Goal: Information Seeking & Learning: Learn about a topic

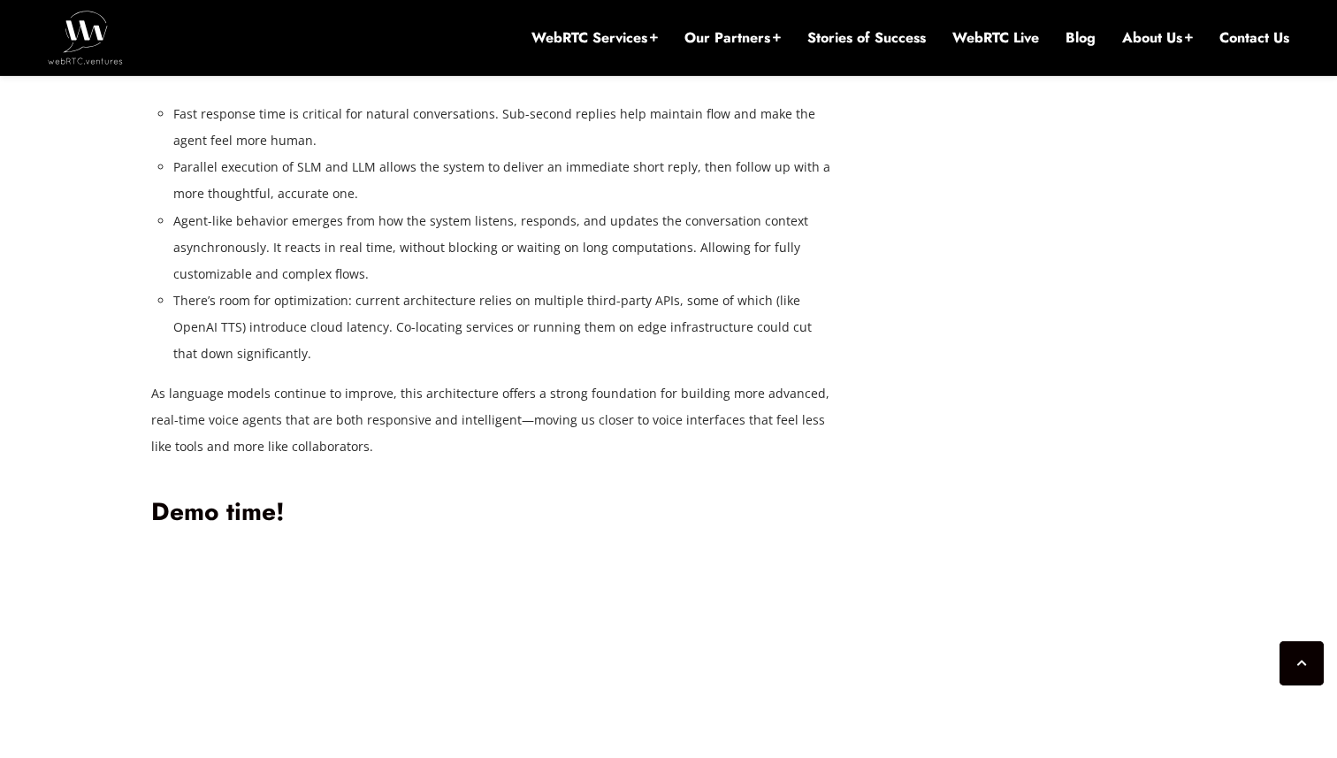
scroll to position [4886, 0]
click at [298, 210] on li "Parallel execution of SLM and LLM allows the system to deliver an immediate sho…" at bounding box center [502, 182] width 659 height 53
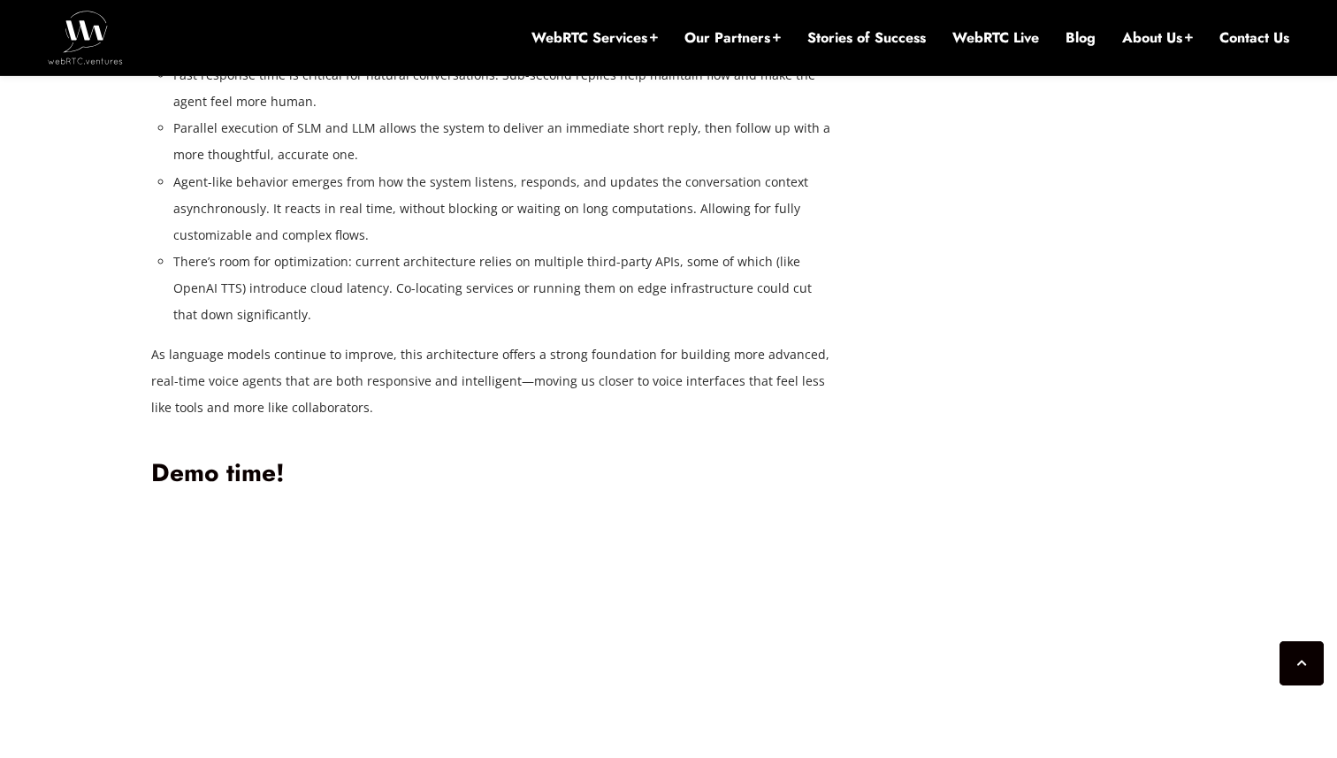
scroll to position [4935, 0]
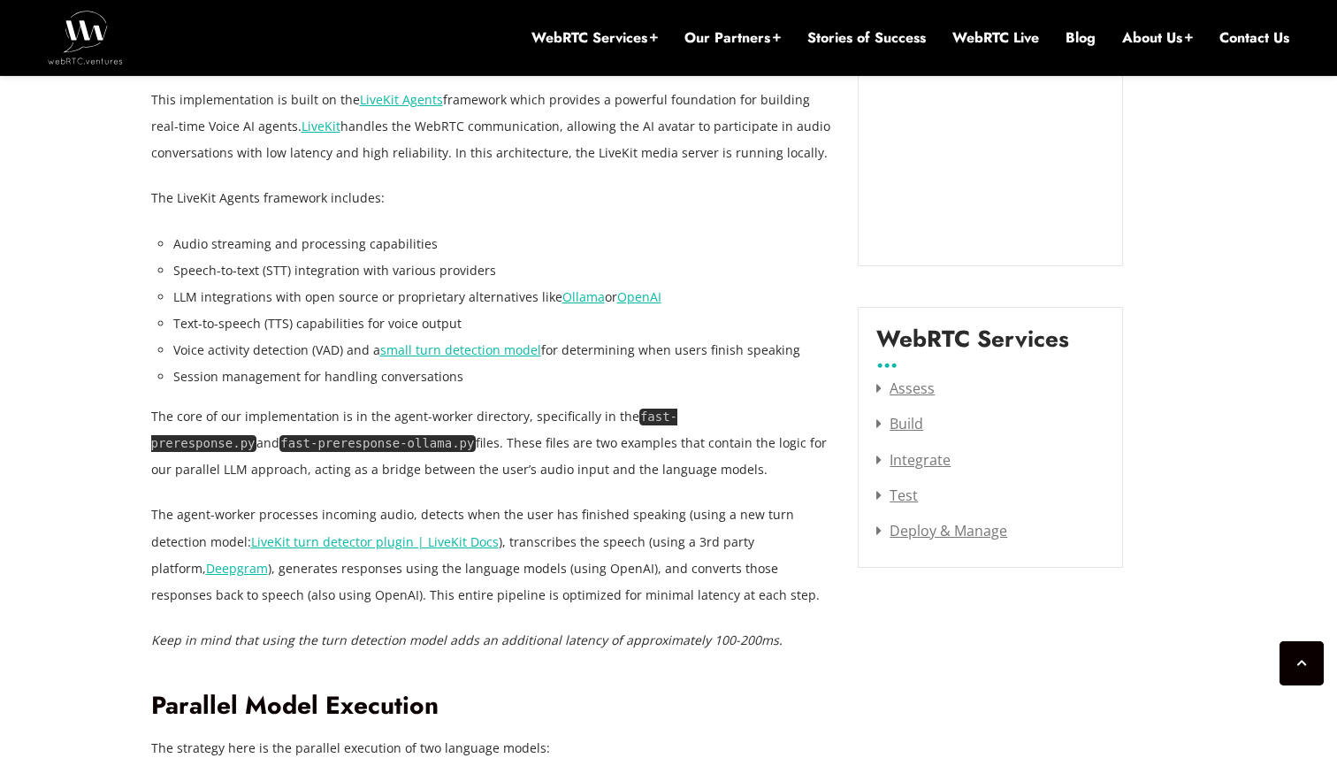
scroll to position [2146, 0]
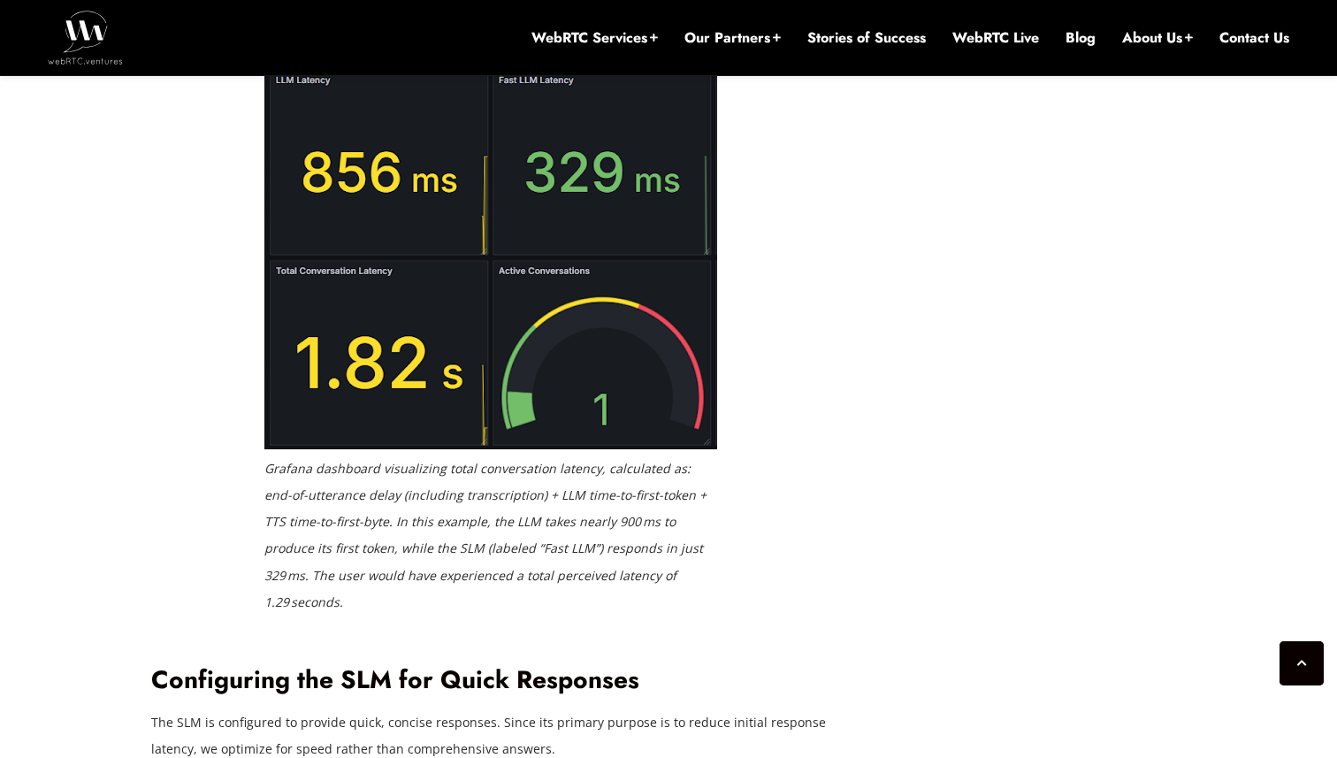
scroll to position [3781, 0]
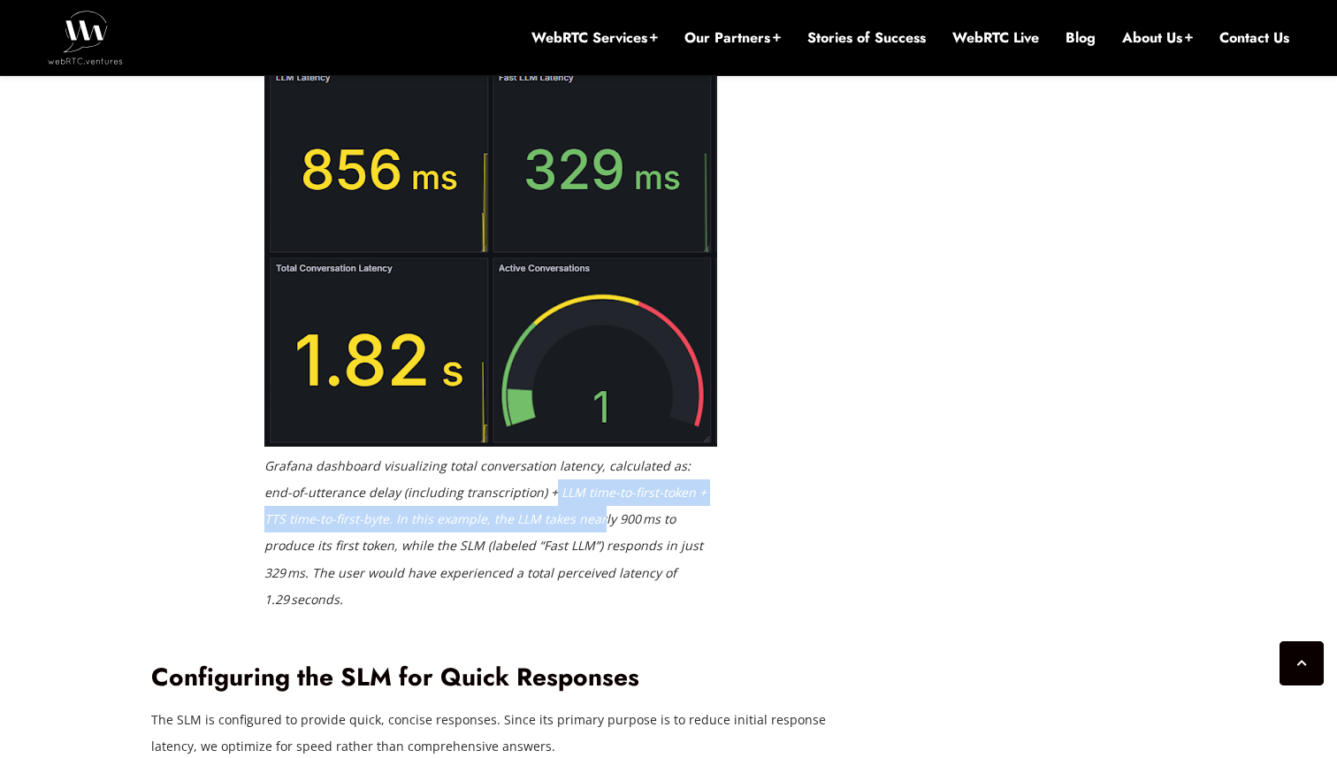
drag, startPoint x: 521, startPoint y: 491, endPoint x: 571, endPoint y: 515, distance: 56.1
click at [571, 515] on em "Grafana dashboard visualizing total conversation latency, calculated as: end-of…" at bounding box center [485, 531] width 442 height 149
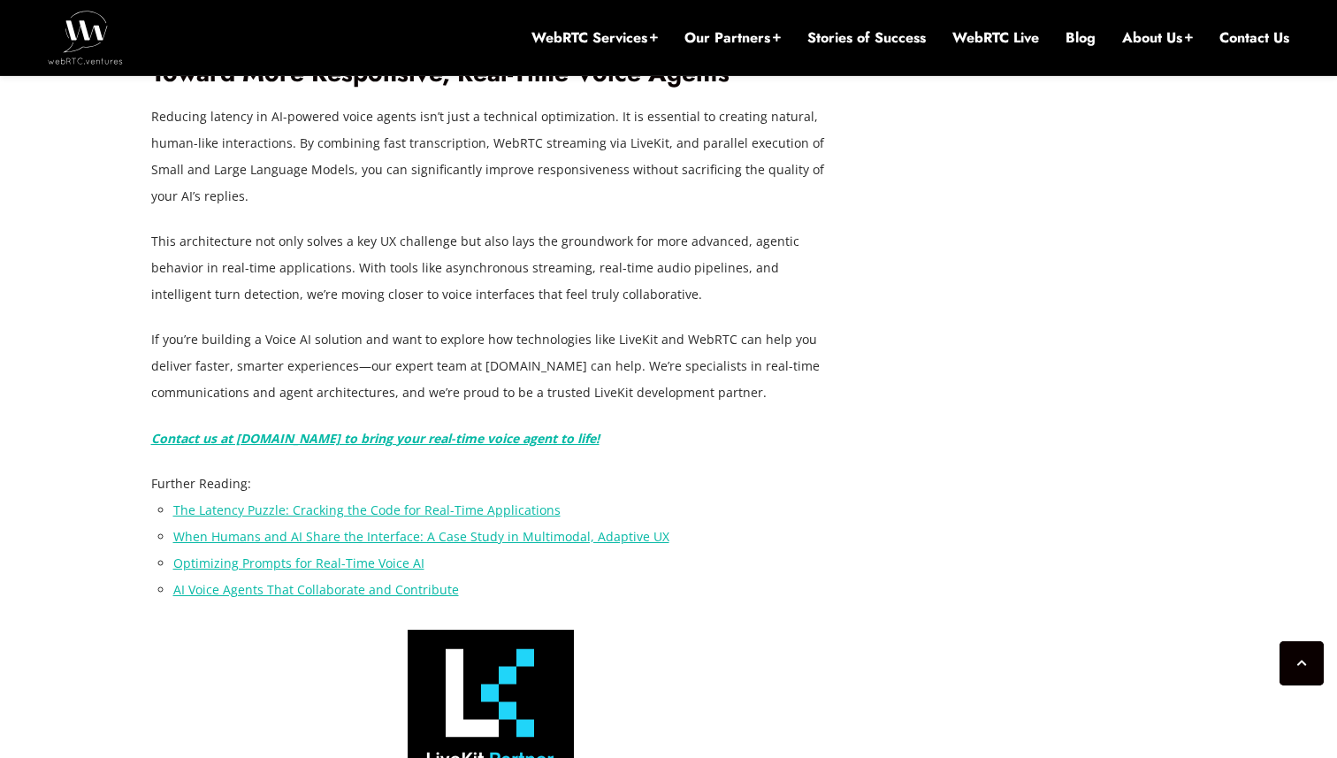
scroll to position [6484, 0]
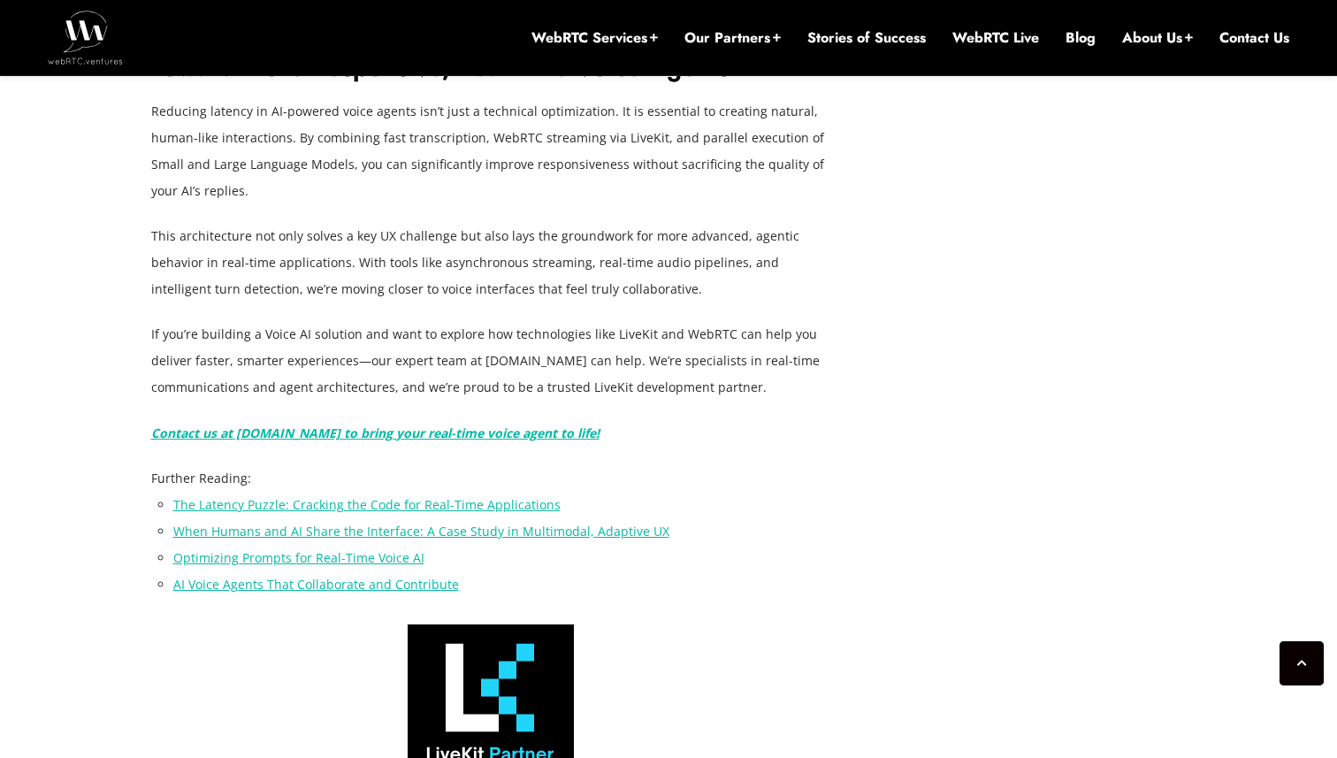
click at [370, 576] on link "AI Voice Agents That Collaborate and Contribute" at bounding box center [316, 584] width 286 height 17
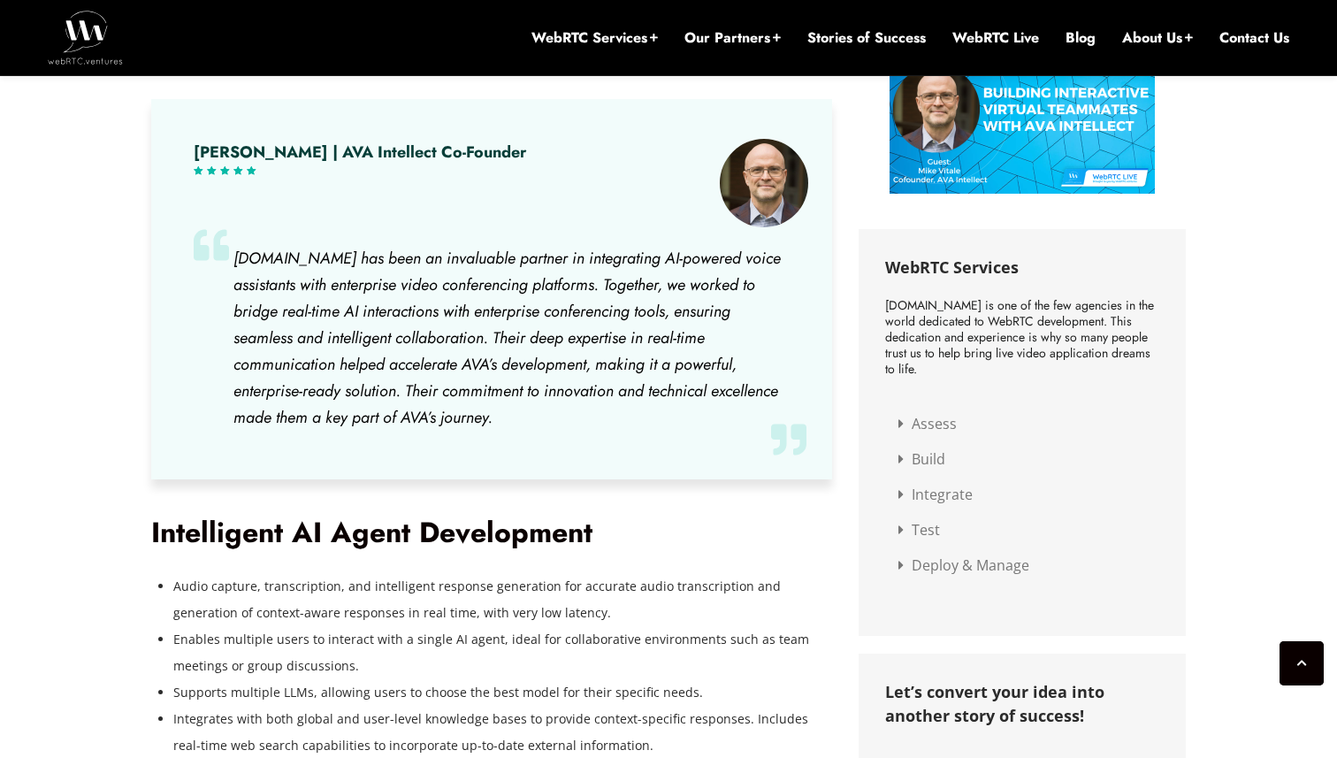
scroll to position [1723, 0]
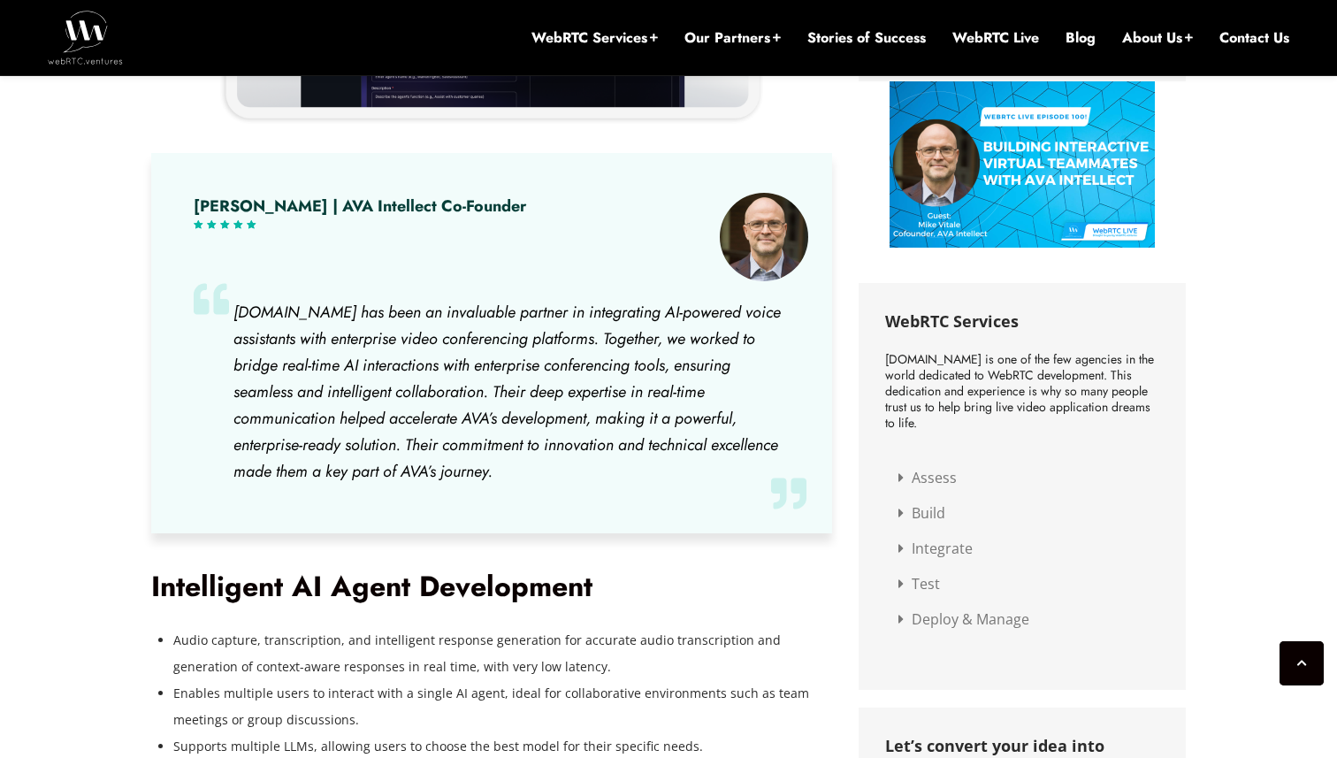
click at [766, 256] on img at bounding box center [764, 237] width 88 height 88
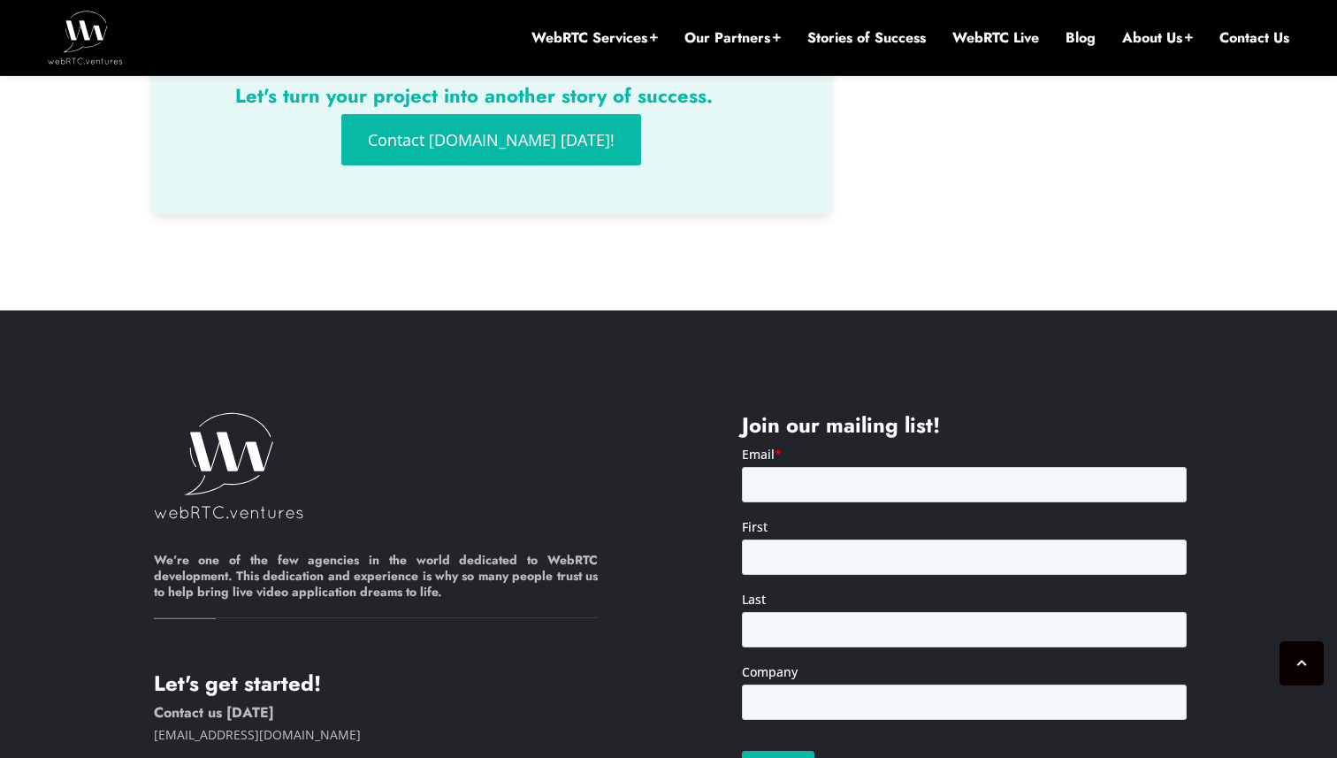
scroll to position [4317, 0]
